Goal: Task Accomplishment & Management: Complete application form

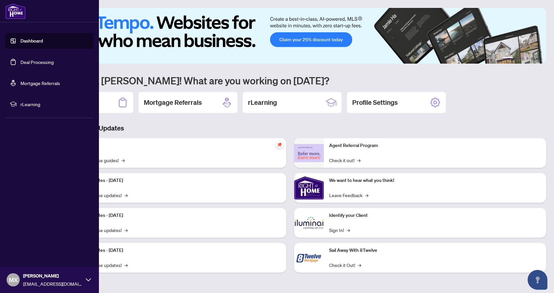
click at [40, 59] on link "Deal Processing" at bounding box center [36, 62] width 33 height 6
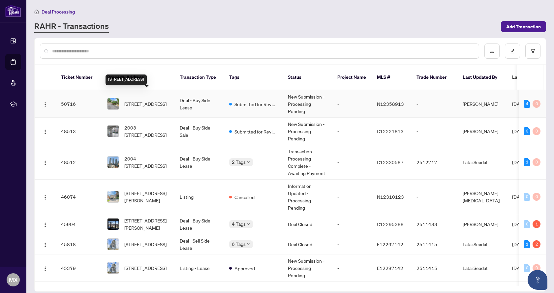
click at [156, 100] on span "[STREET_ADDRESS]" at bounding box center [145, 103] width 42 height 7
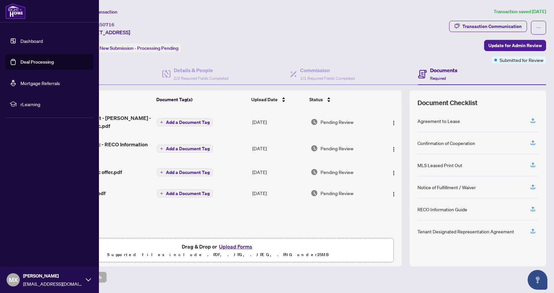
click at [32, 62] on link "Deal Processing" at bounding box center [36, 62] width 33 height 6
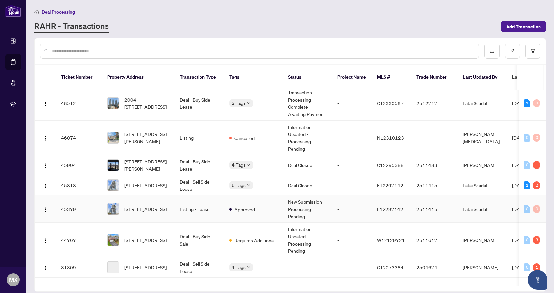
scroll to position [66, 0]
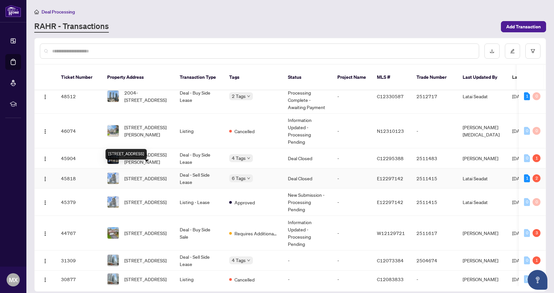
click at [156, 175] on span "[STREET_ADDRESS]" at bounding box center [145, 178] width 42 height 7
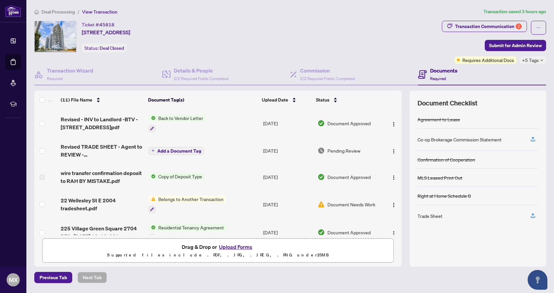
click at [180, 198] on span "Belongs to Another Transaction" at bounding box center [191, 199] width 71 height 7
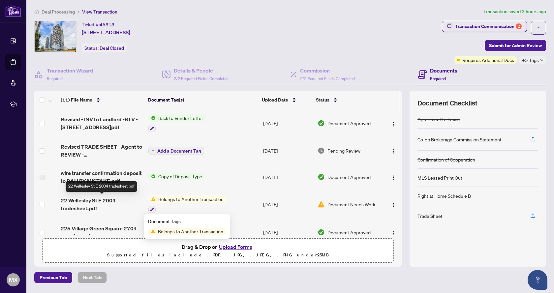
click at [91, 198] on span "22 Wellesley St E 2004 tradesheet.pdf" at bounding box center [102, 205] width 82 height 16
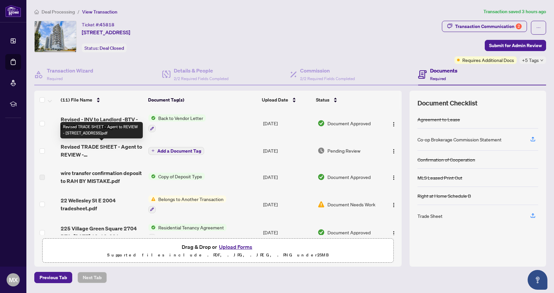
click at [111, 147] on span "Revised TRADE SHEET - Agent to REVIEW - [STREET_ADDRESS]pdf" at bounding box center [102, 151] width 82 height 16
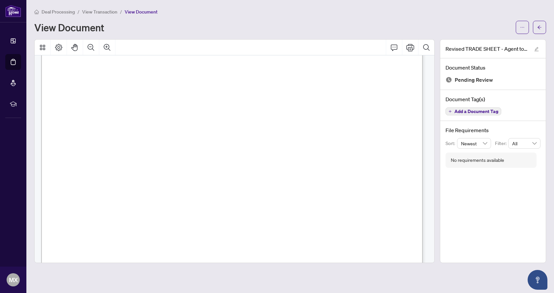
scroll to position [132, 0]
click at [411, 49] on icon "Print" at bounding box center [410, 47] width 8 height 7
click at [544, 26] on button "button" at bounding box center [539, 27] width 13 height 13
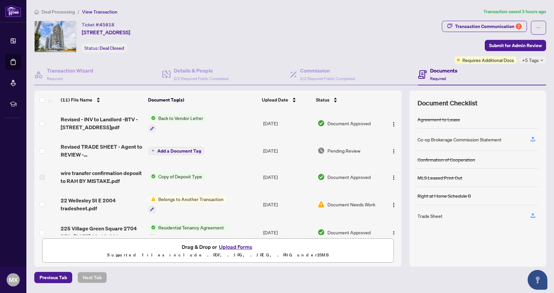
click at [237, 248] on button "Upload Forms" at bounding box center [235, 247] width 37 height 9
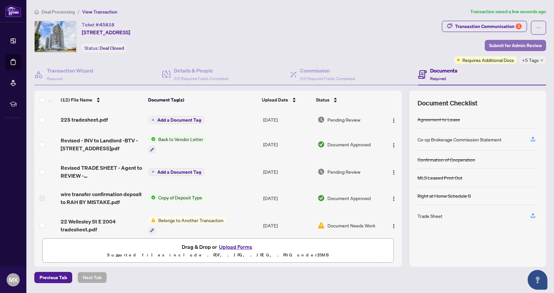
click at [532, 47] on span "Submit for Admin Review" at bounding box center [515, 45] width 53 height 11
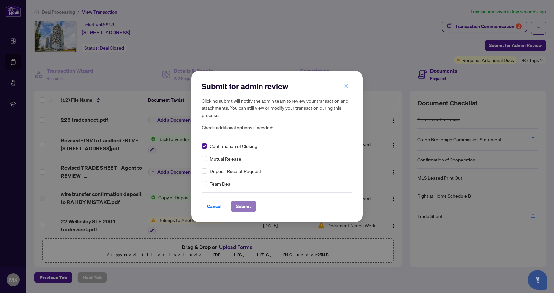
click at [253, 203] on button "Submit" at bounding box center [243, 206] width 25 height 11
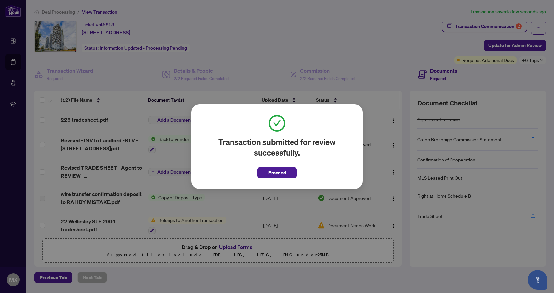
click at [271, 174] on span "Proceed" at bounding box center [276, 173] width 17 height 11
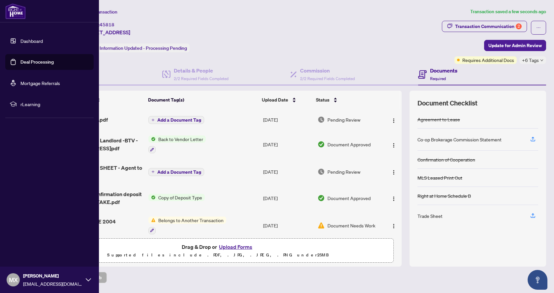
click at [23, 61] on link "Deal Processing" at bounding box center [36, 62] width 33 height 6
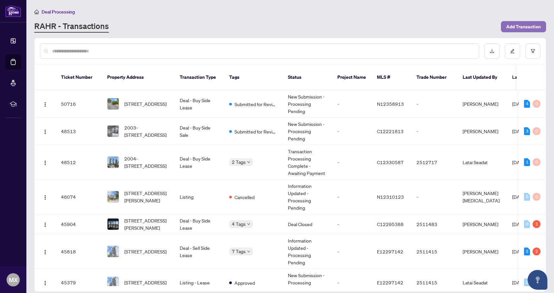
click at [522, 29] on span "Add Transaction" at bounding box center [523, 26] width 35 height 11
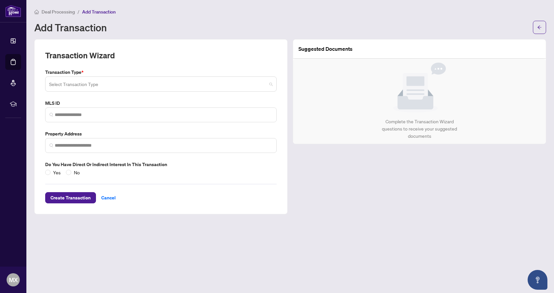
click at [218, 83] on input "search" at bounding box center [158, 85] width 218 height 15
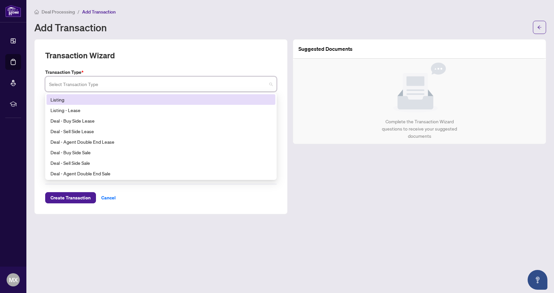
click at [103, 97] on div "Listing" at bounding box center [160, 99] width 221 height 7
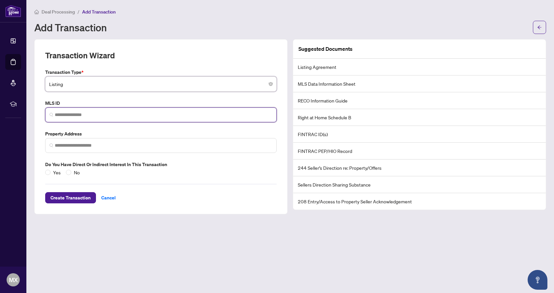
click at [86, 113] on input "search" at bounding box center [164, 114] width 218 height 7
paste input "*********"
type input "*********"
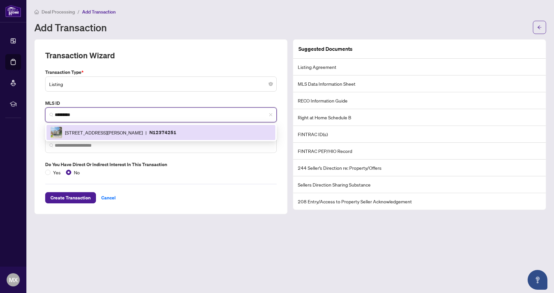
click at [123, 115] on input "*********" at bounding box center [164, 114] width 218 height 7
click at [122, 130] on span "[STREET_ADDRESS][PERSON_NAME]" at bounding box center [104, 132] width 78 height 7
type input "**********"
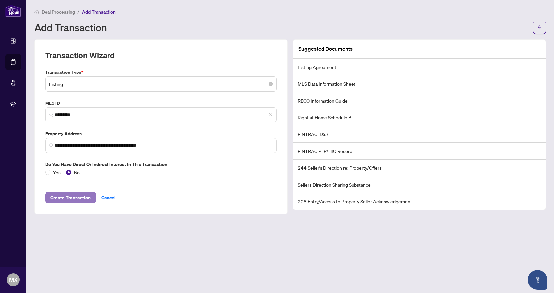
click at [72, 199] on span "Create Transaction" at bounding box center [70, 198] width 40 height 11
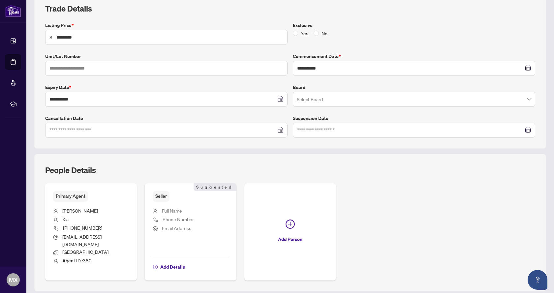
scroll to position [120, 0]
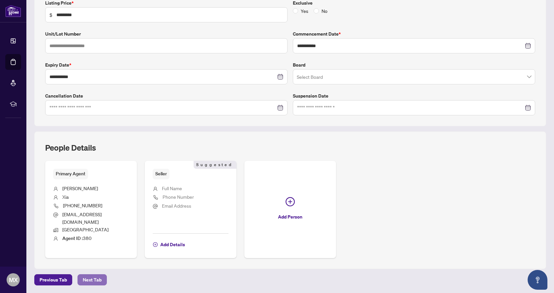
click at [100, 280] on span "Next Tab" at bounding box center [92, 280] width 19 height 11
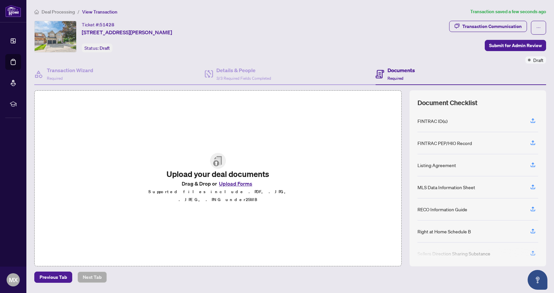
click at [247, 187] on button "Upload Forms" at bounding box center [235, 183] width 37 height 9
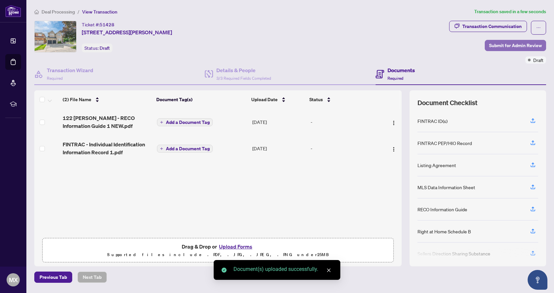
click at [535, 46] on span "Submit for Admin Review" at bounding box center [515, 45] width 53 height 11
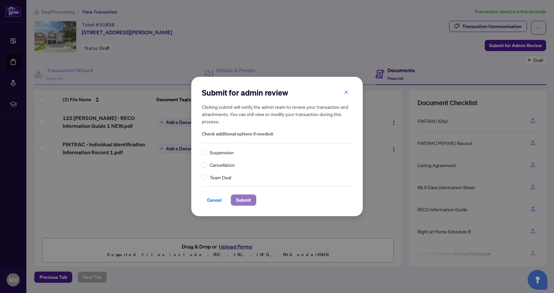
click at [237, 199] on span "Submit" at bounding box center [243, 200] width 15 height 11
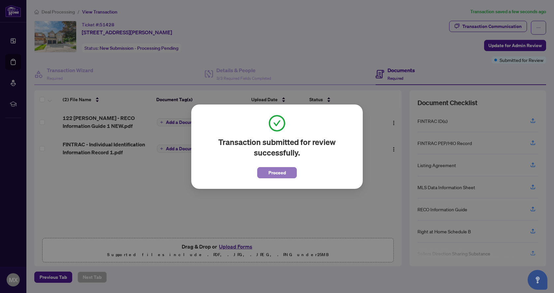
click at [288, 172] on button "Proceed" at bounding box center [277, 172] width 40 height 11
